Goal: Obtain resource: Download file/media

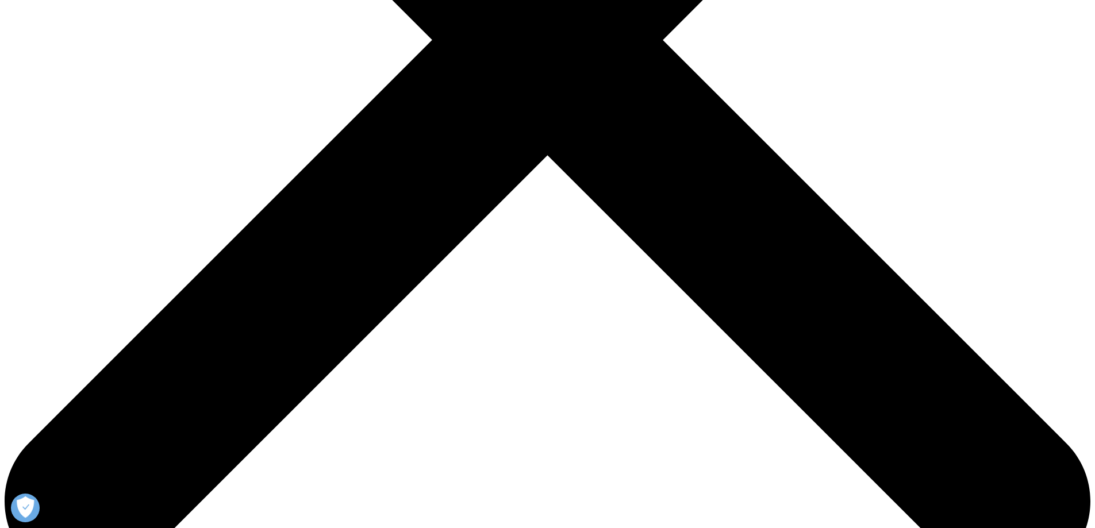
scroll to position [518, 0]
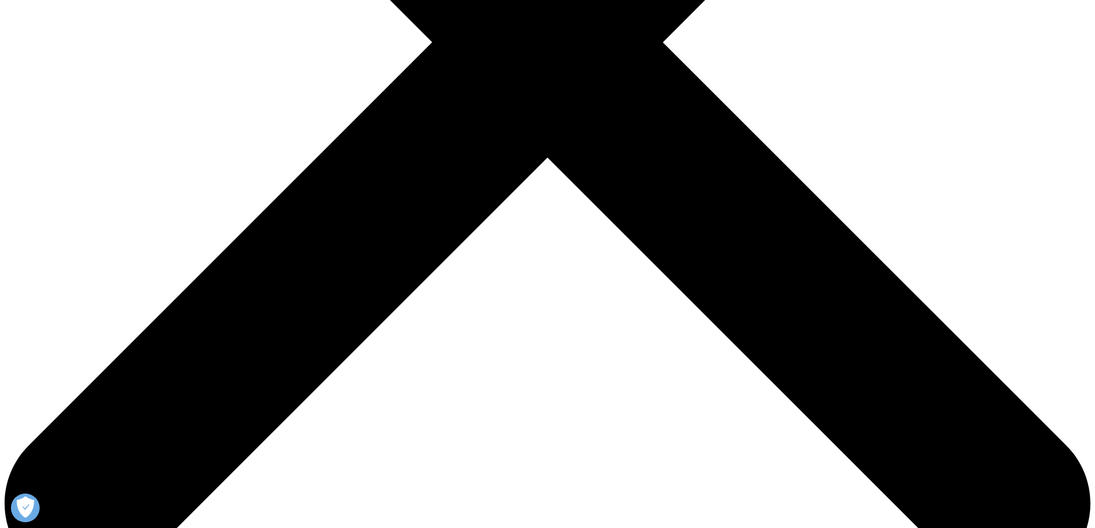
type input "lisa"
type input "song"
drag, startPoint x: 312, startPoint y: 232, endPoint x: 314, endPoint y: 238, distance: 6.0
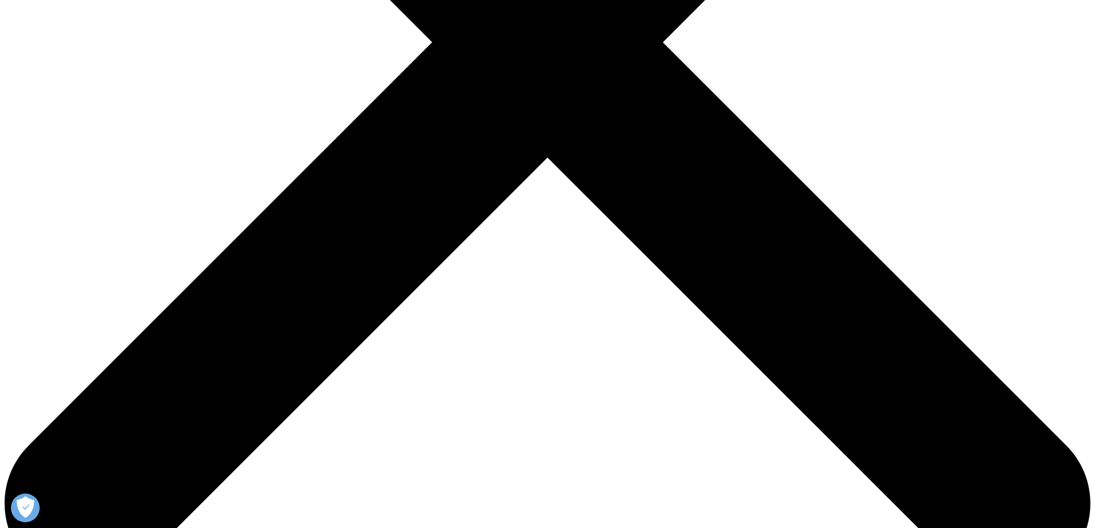
type input "songtt.123@163.com"
drag, startPoint x: 403, startPoint y: 231, endPoint x: 406, endPoint y: 237, distance: 7.5
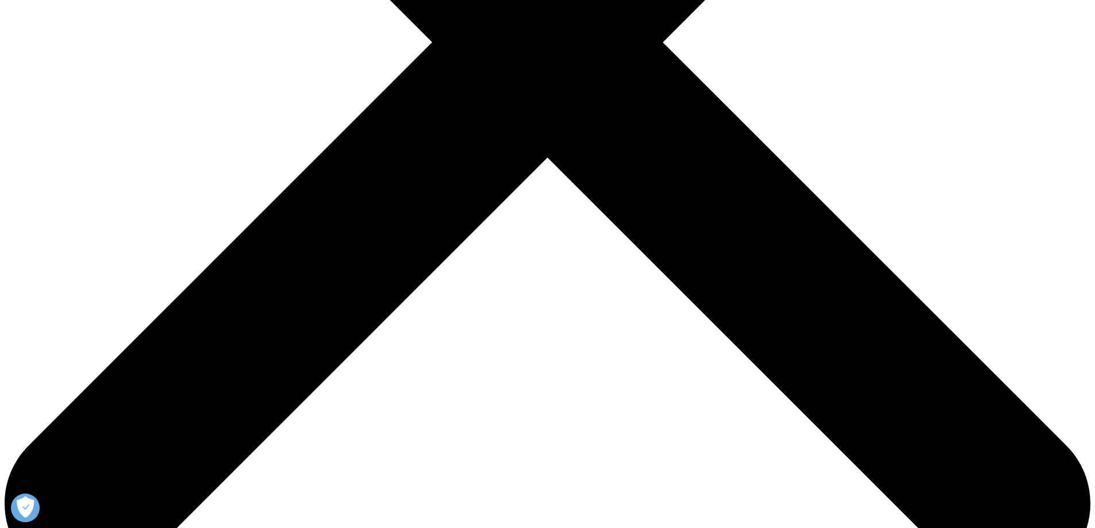
type input "zhejiang lepu"
select select "[GEOGRAPHIC_DATA]"
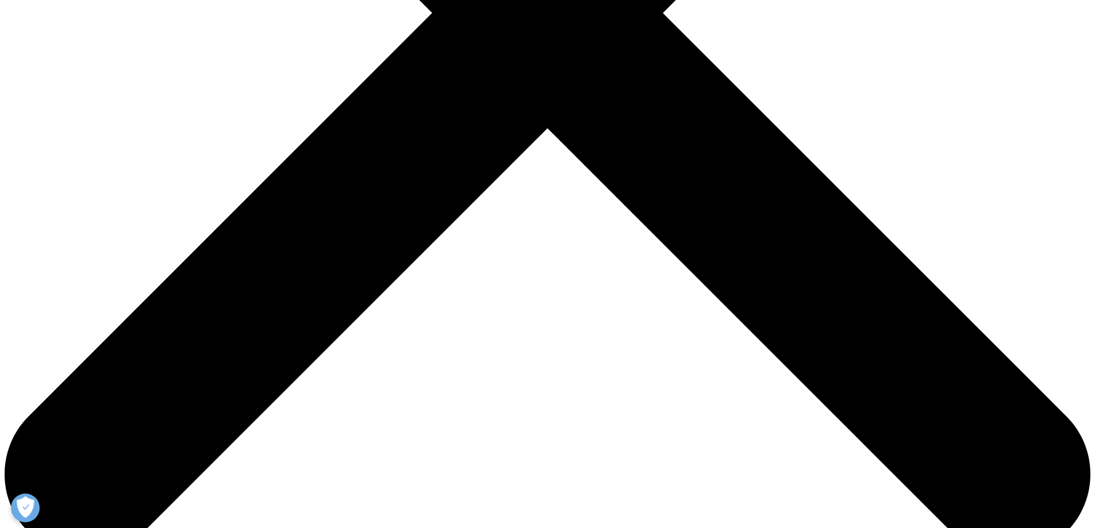
scroll to position [575, 0]
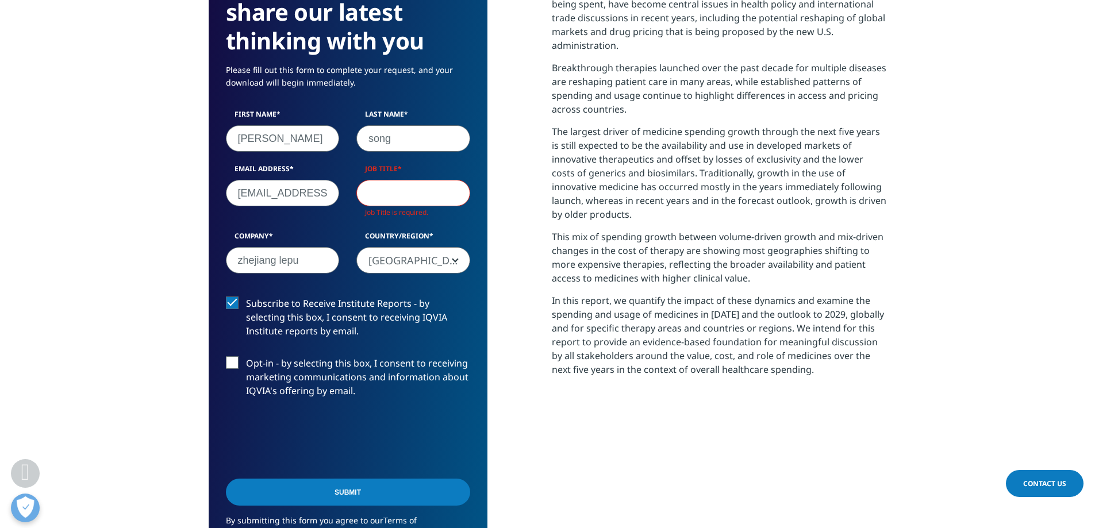
scroll to position [648, 679]
click at [393, 180] on input "Job Title" at bounding box center [414, 193] width 114 height 26
type input "regulatory affairs"
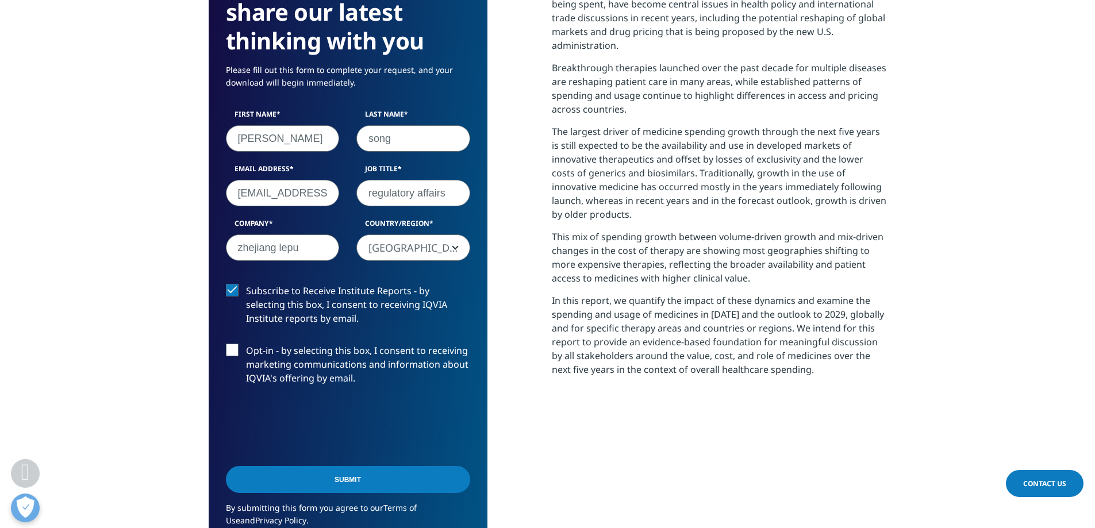
scroll to position [635, 679]
drag, startPoint x: 341, startPoint y: 462, endPoint x: 351, endPoint y: 463, distance: 9.8
click at [341, 466] on input "Submit" at bounding box center [348, 479] width 244 height 27
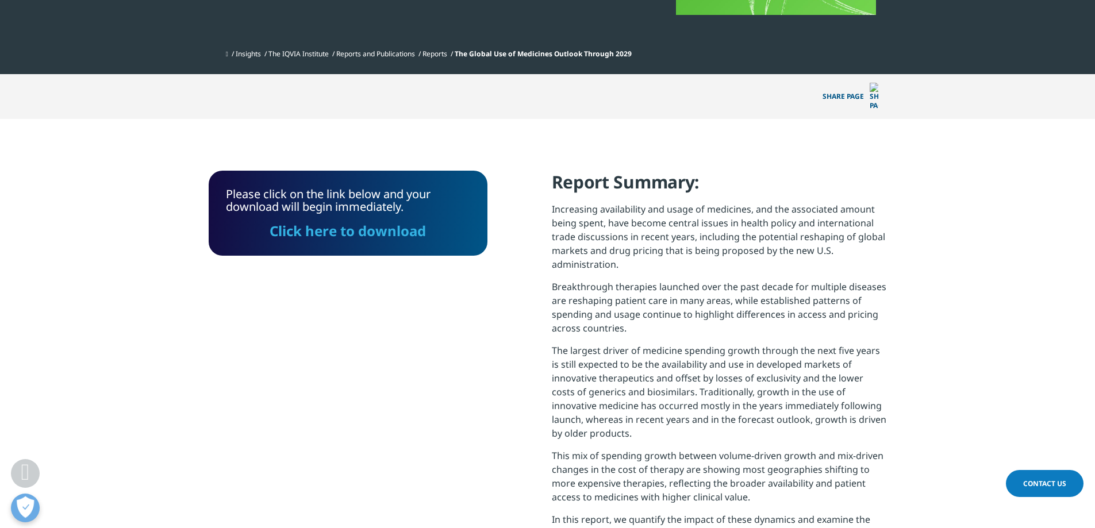
scroll to position [354, 0]
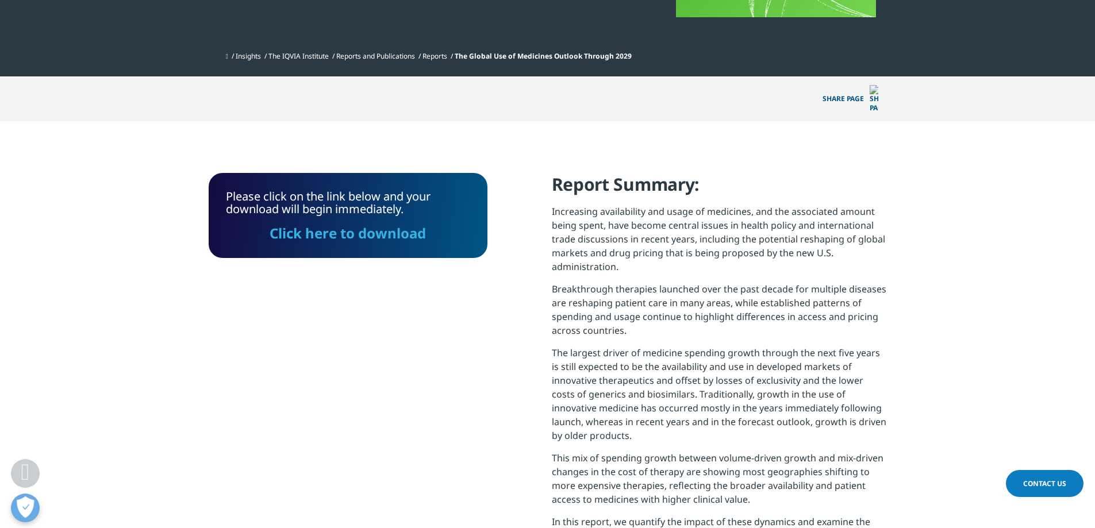
click at [387, 224] on link "Click here to download" at bounding box center [348, 233] width 156 height 19
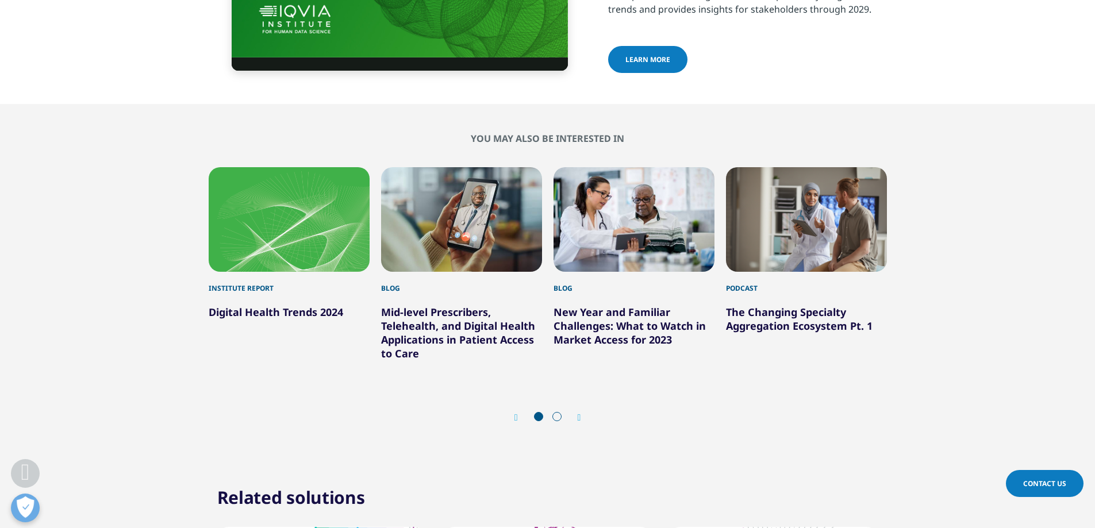
scroll to position [3968, 0]
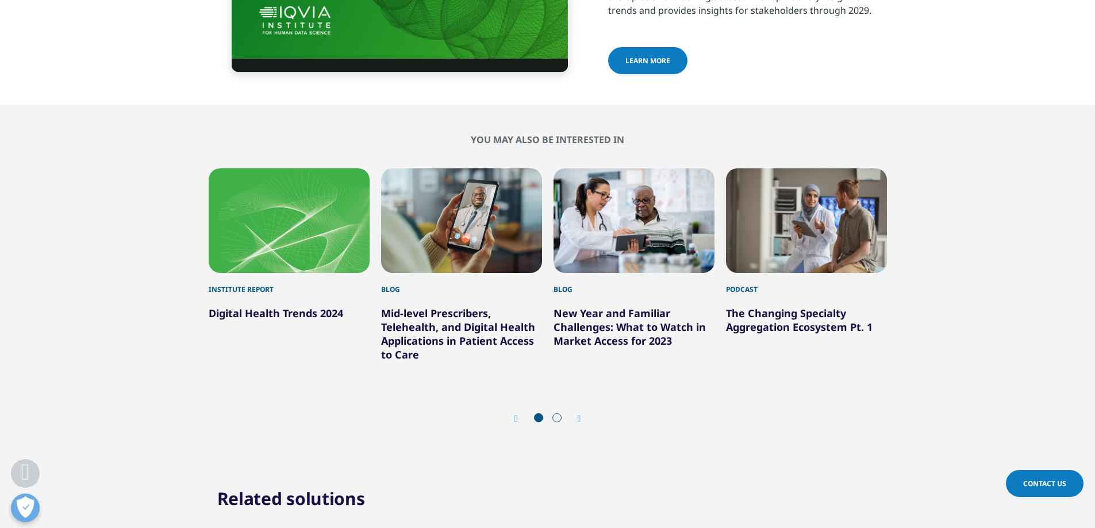
click at [580, 415] on icon "Next slide" at bounding box center [579, 419] width 3 height 9
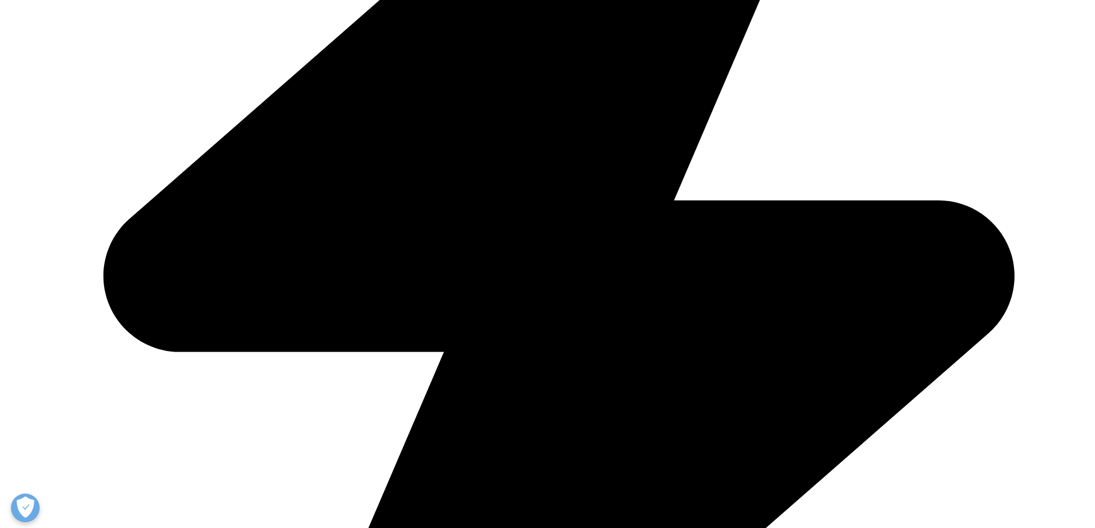
scroll to position [3870, 0]
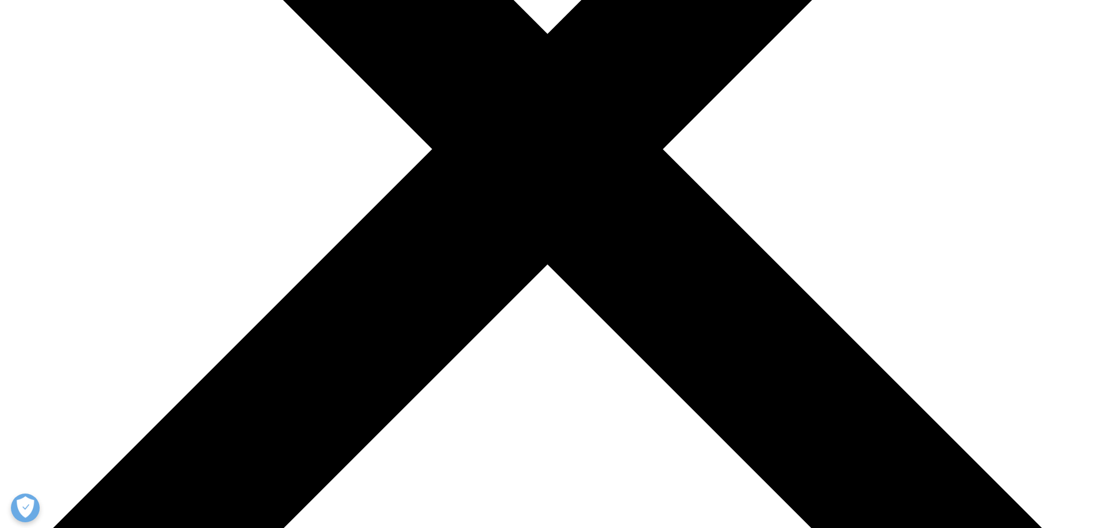
scroll to position [288, 0]
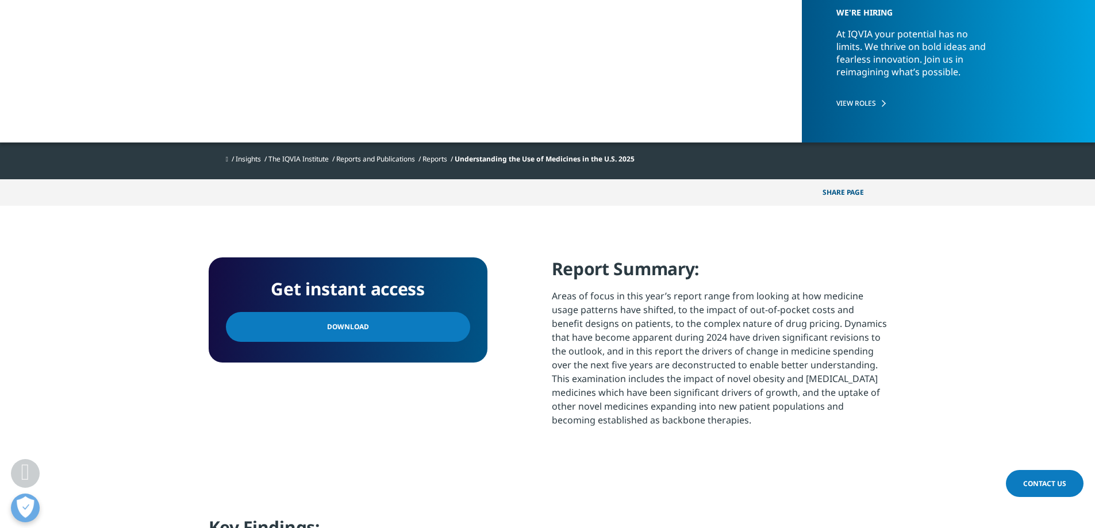
click at [394, 328] on link "Download" at bounding box center [348, 327] width 244 height 30
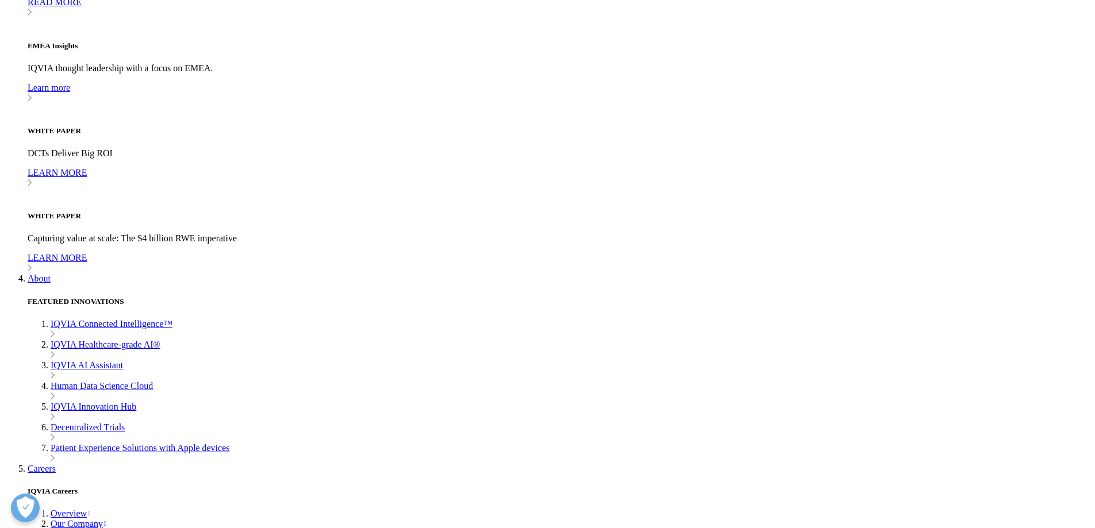
scroll to position [3723, 0]
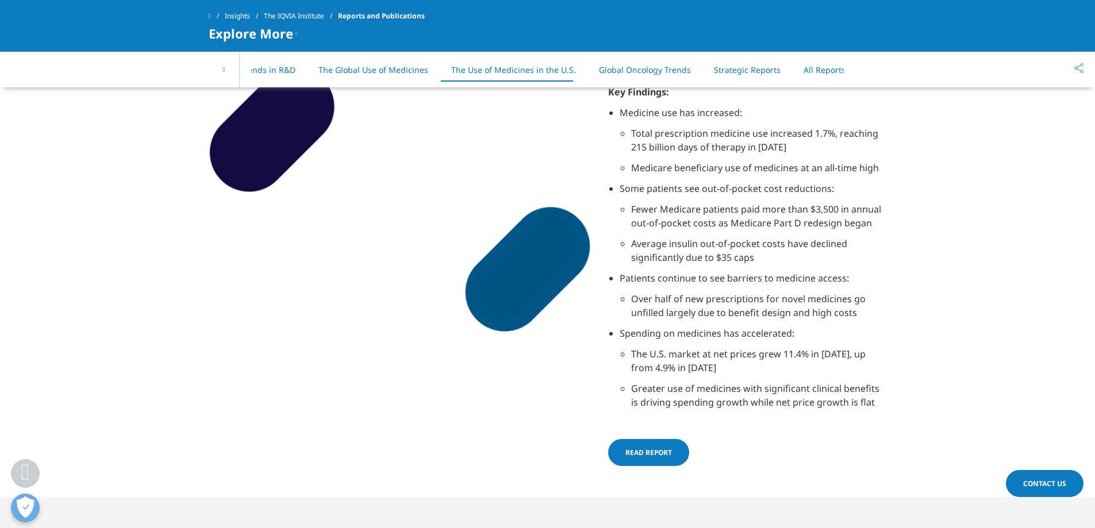
click at [871, 70] on div "On This Page Global Trends in R&D The Global Use of Medicines The Use of Medici…" at bounding box center [548, 70] width 679 height 36
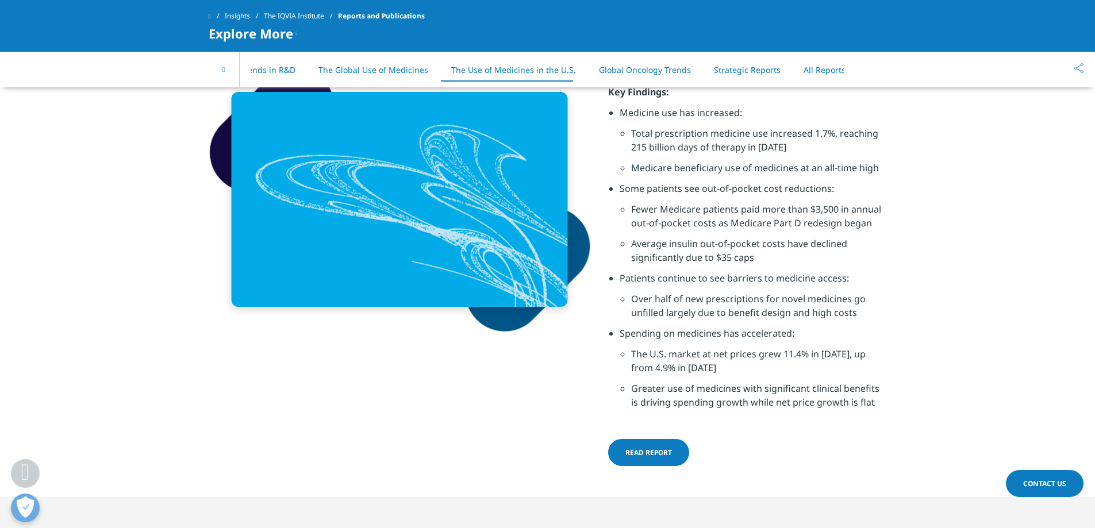
click at [804, 70] on link "All Reports" at bounding box center [825, 69] width 42 height 11
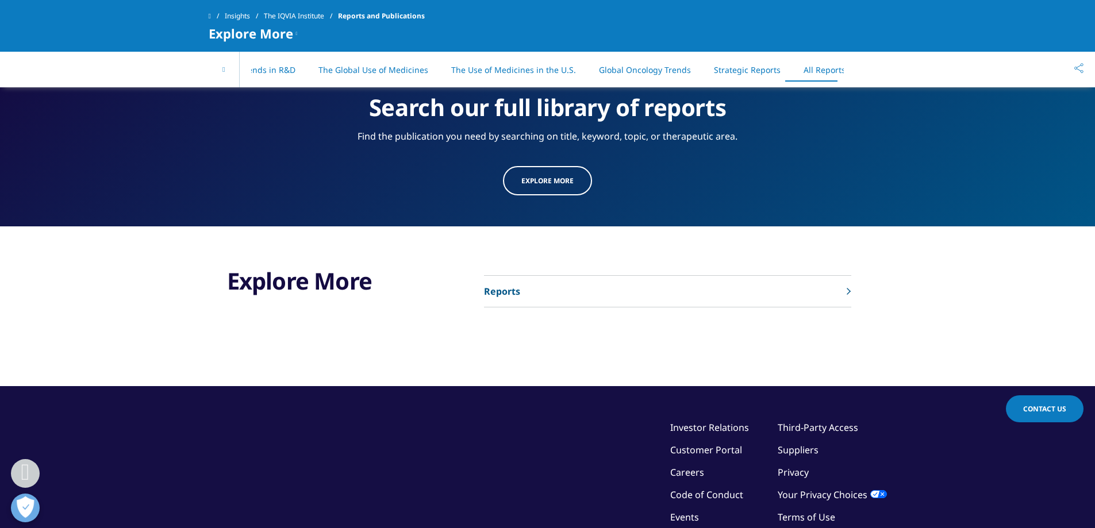
scroll to position [5974, 0]
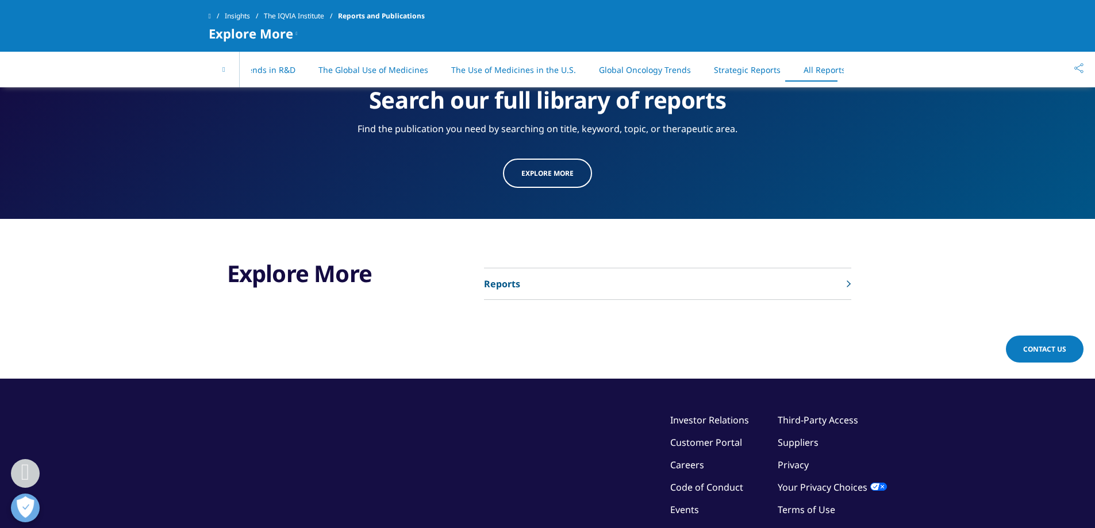
click at [508, 277] on p "Reports" at bounding box center [502, 284] width 36 height 14
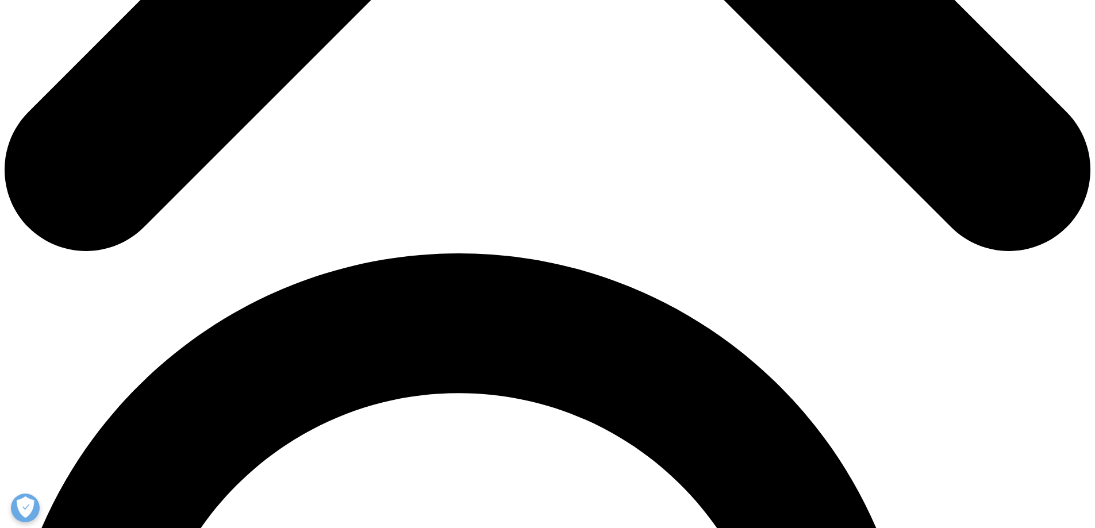
scroll to position [748, 0]
